Goal: Find specific page/section: Find specific page/section

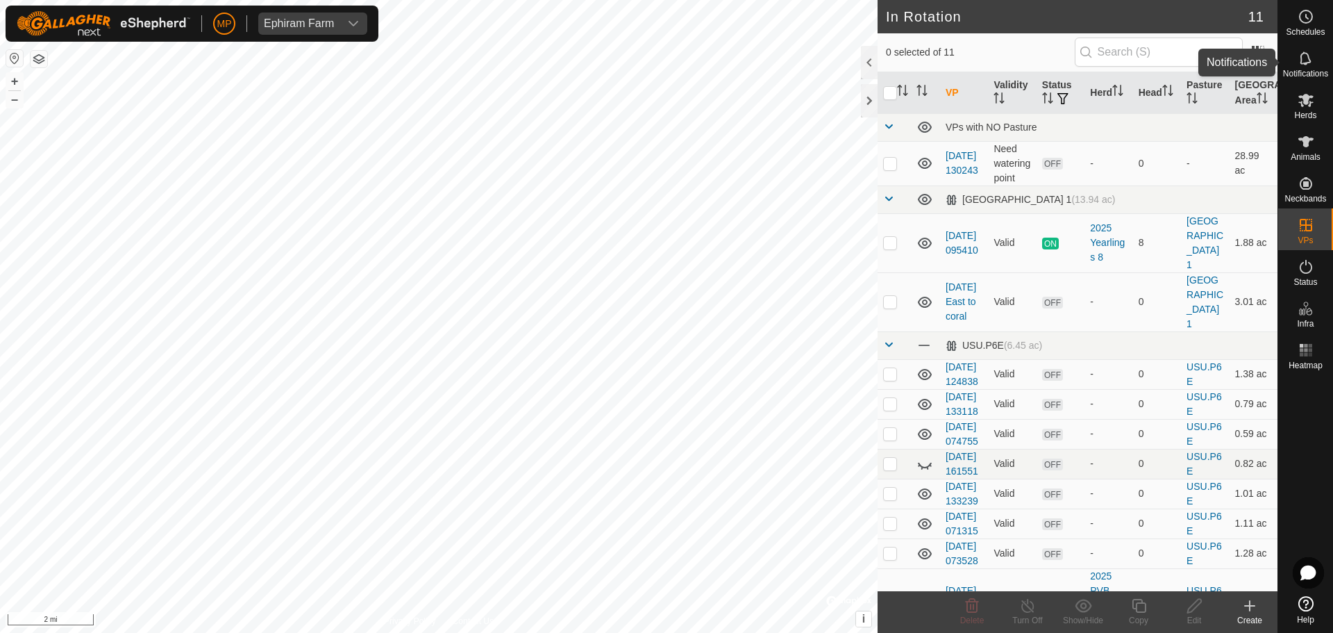
click at [1313, 65] on icon at bounding box center [1306, 58] width 17 height 17
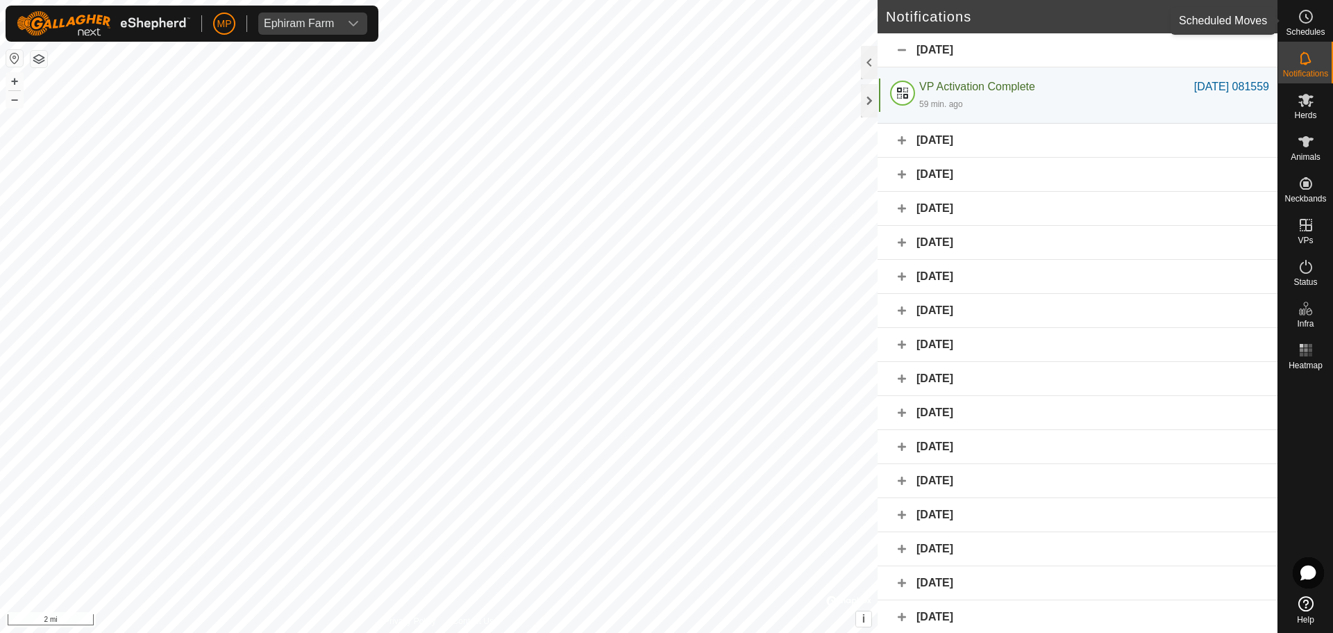
click at [1302, 21] on circle at bounding box center [1306, 16] width 12 height 12
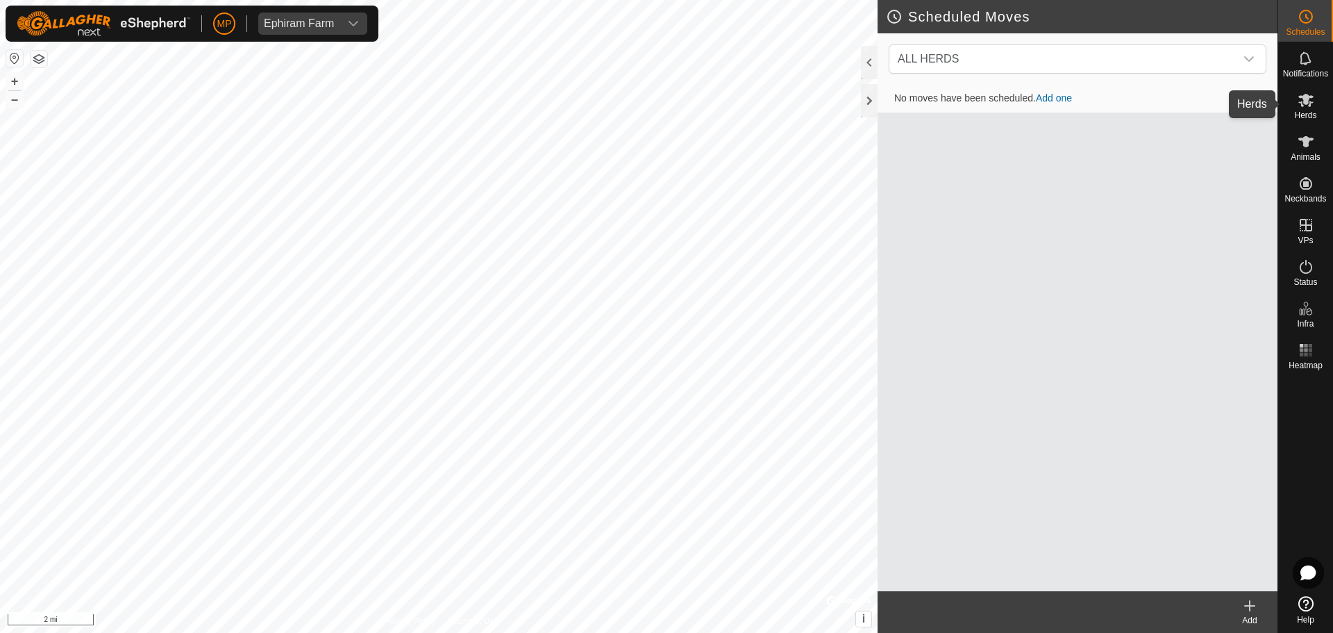
click at [1307, 109] on es-mob-svg-icon at bounding box center [1306, 100] width 25 height 22
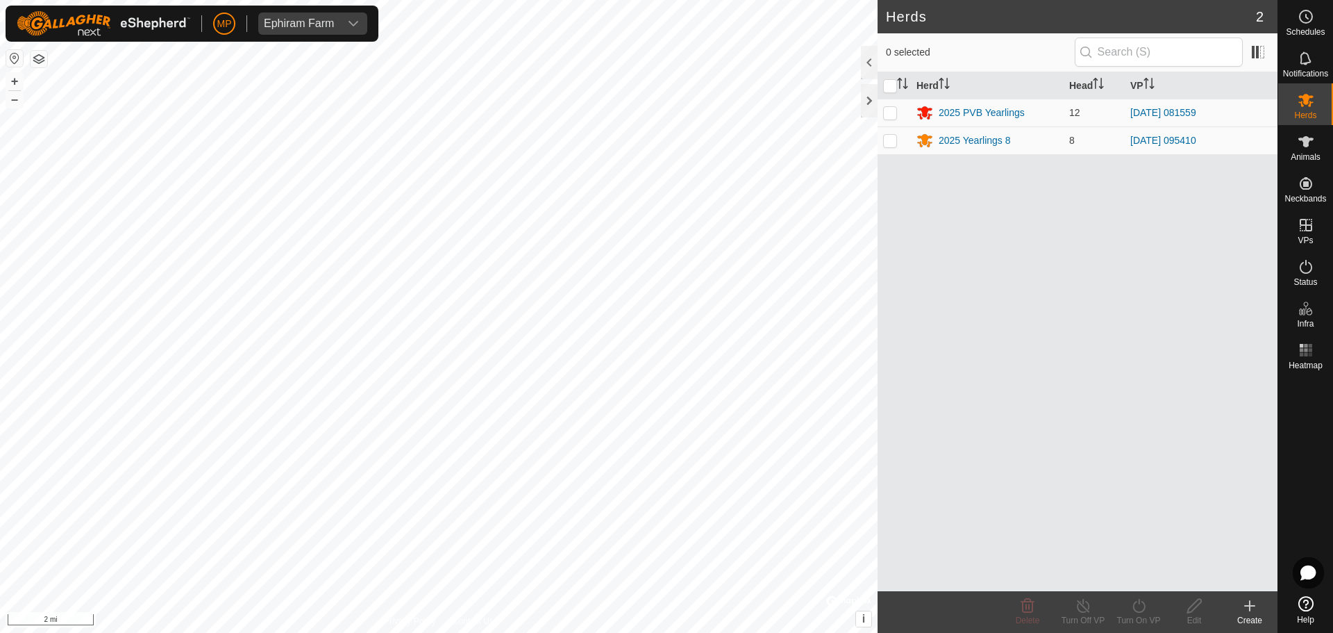
click at [974, 115] on div "2025 PVB Yearlings" at bounding box center [982, 113] width 86 height 15
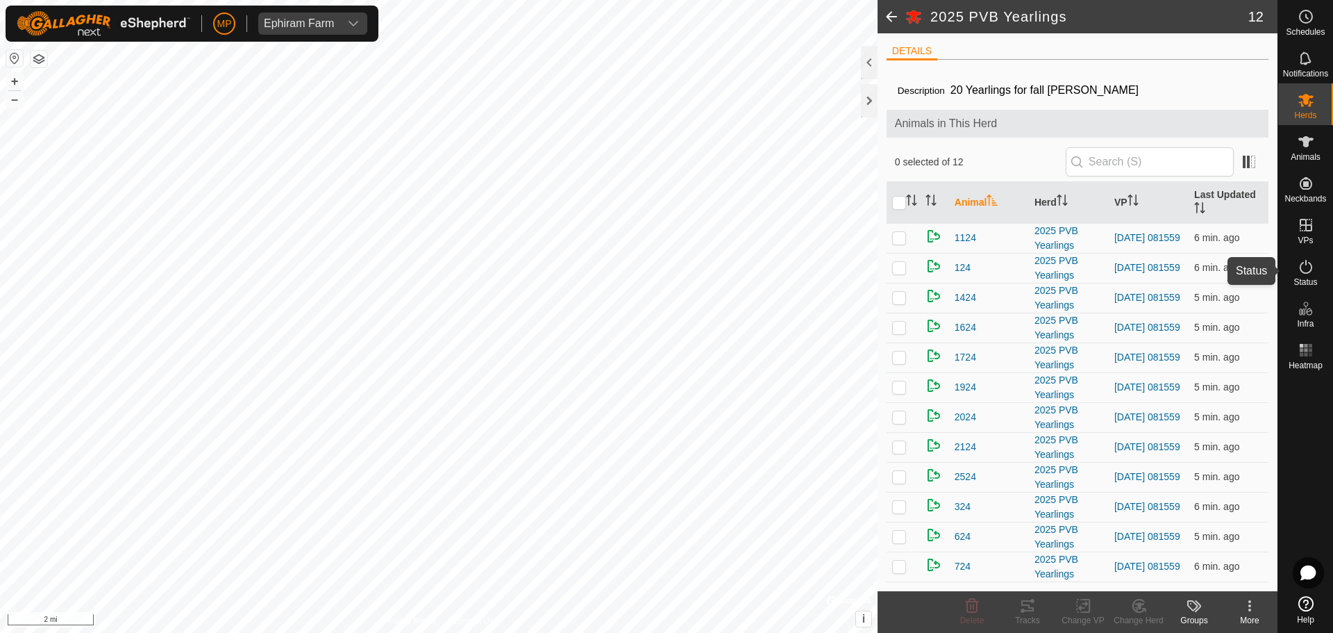
click at [1305, 274] on icon at bounding box center [1306, 266] width 17 height 17
